Goal: Task Accomplishment & Management: Use online tool/utility

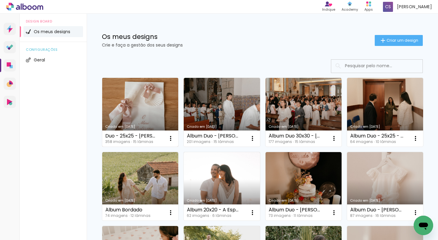
click at [141, 97] on link "Criado em [DATE]" at bounding box center [140, 112] width 76 height 69
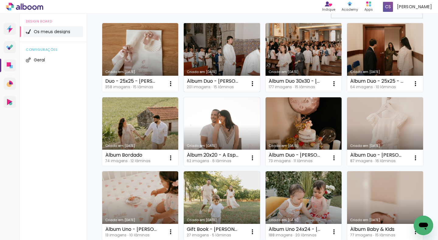
scroll to position [61, 0]
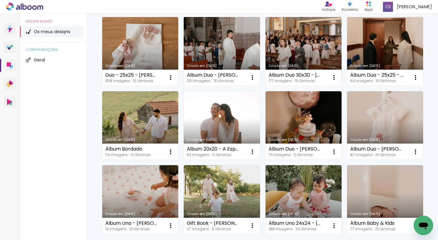
click at [230, 43] on link "Criado em [DATE]" at bounding box center [222, 51] width 76 height 69
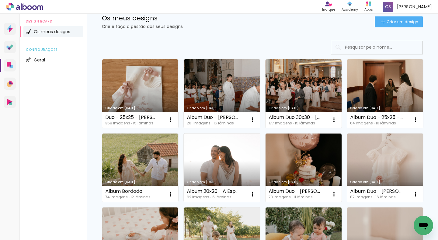
scroll to position [30, 0]
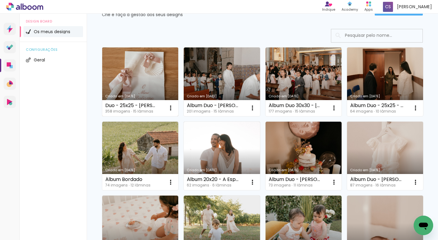
click at [152, 87] on link "Criado em [DATE]" at bounding box center [140, 81] width 76 height 69
